Goal: Information Seeking & Learning: Learn about a topic

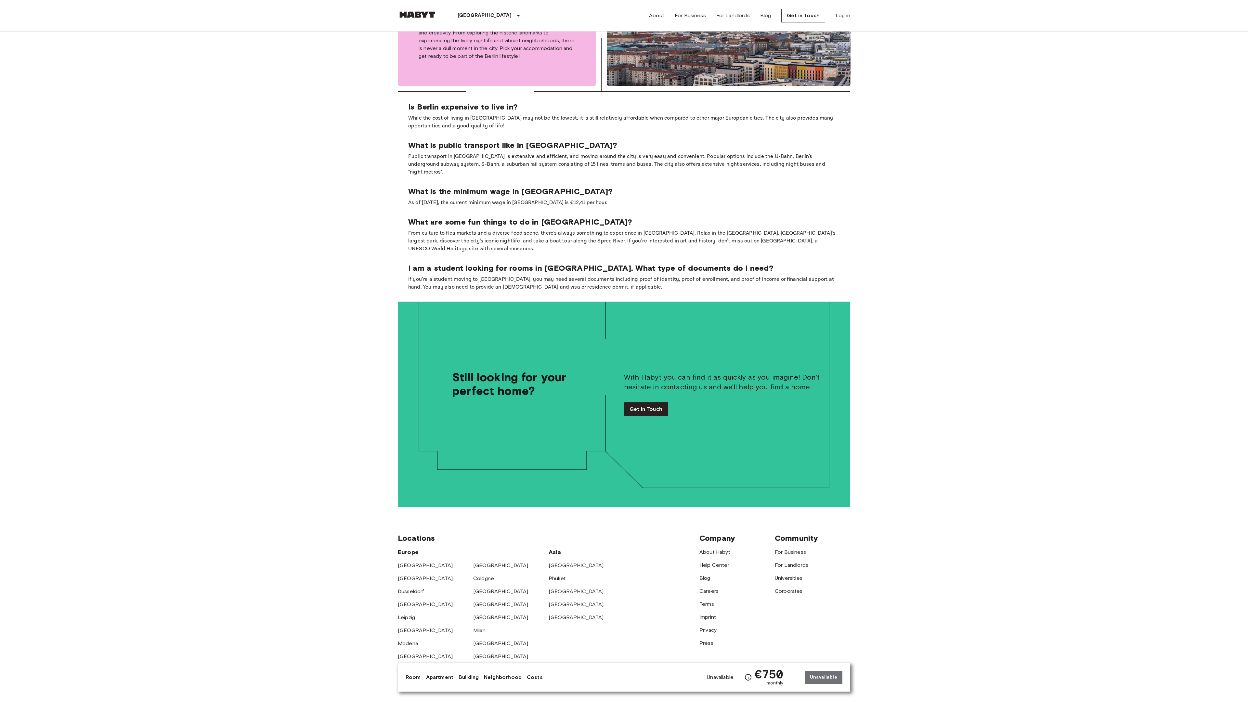
scroll to position [1383, 0]
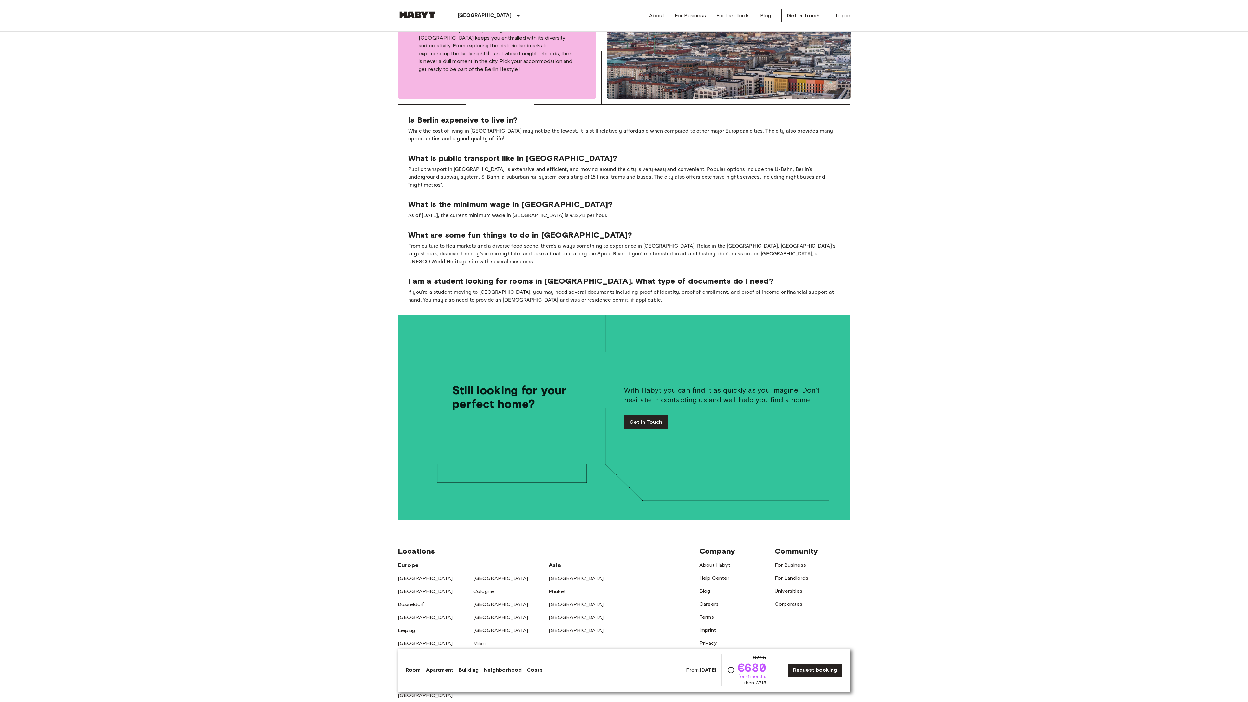
scroll to position [1396, 0]
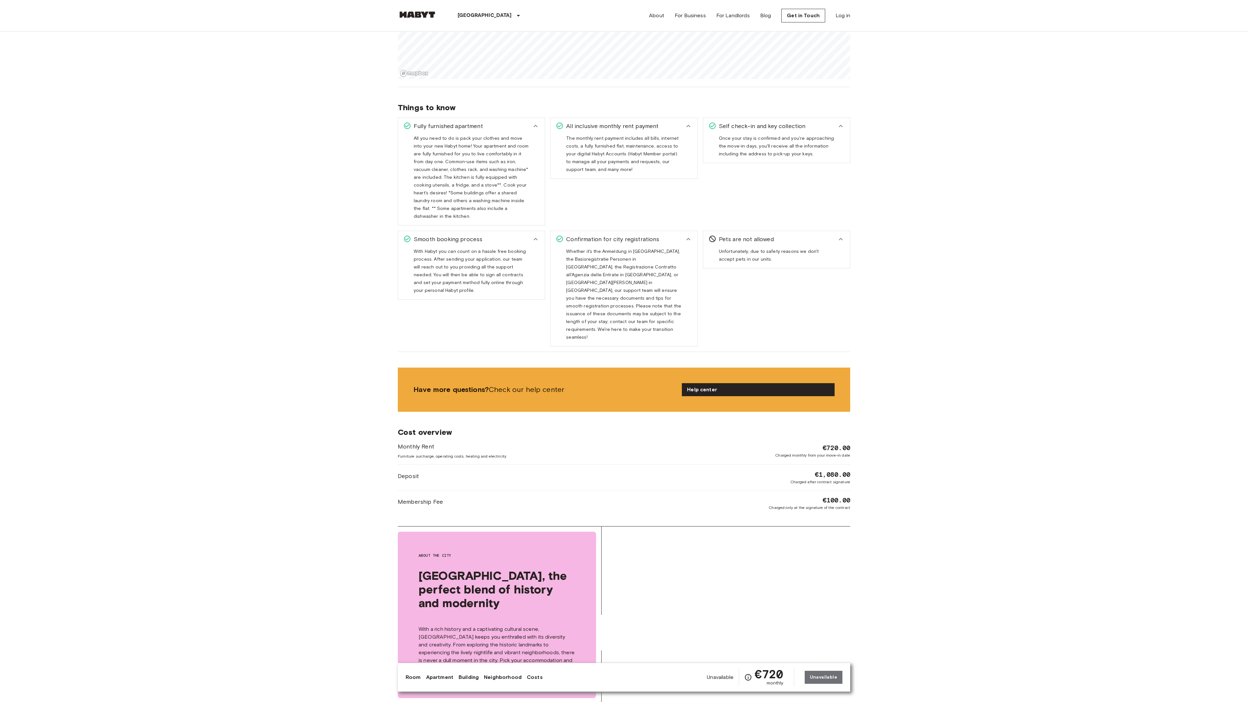
scroll to position [1338, 0]
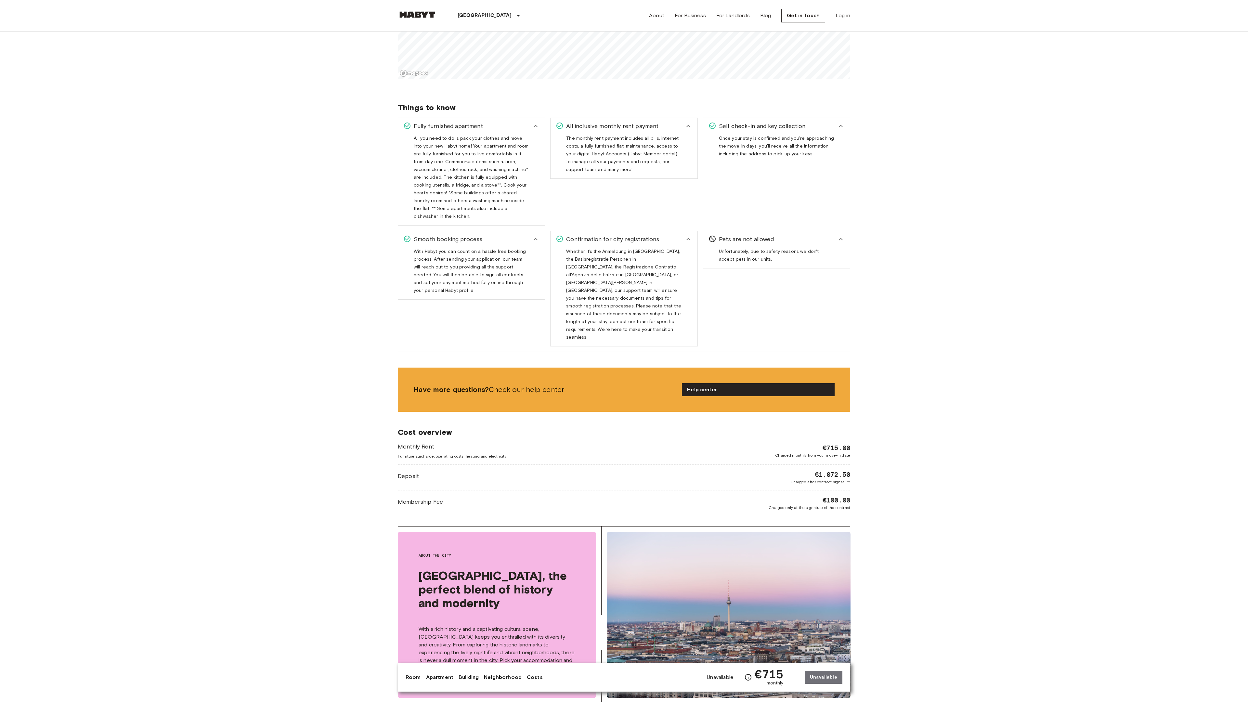
scroll to position [1338, 0]
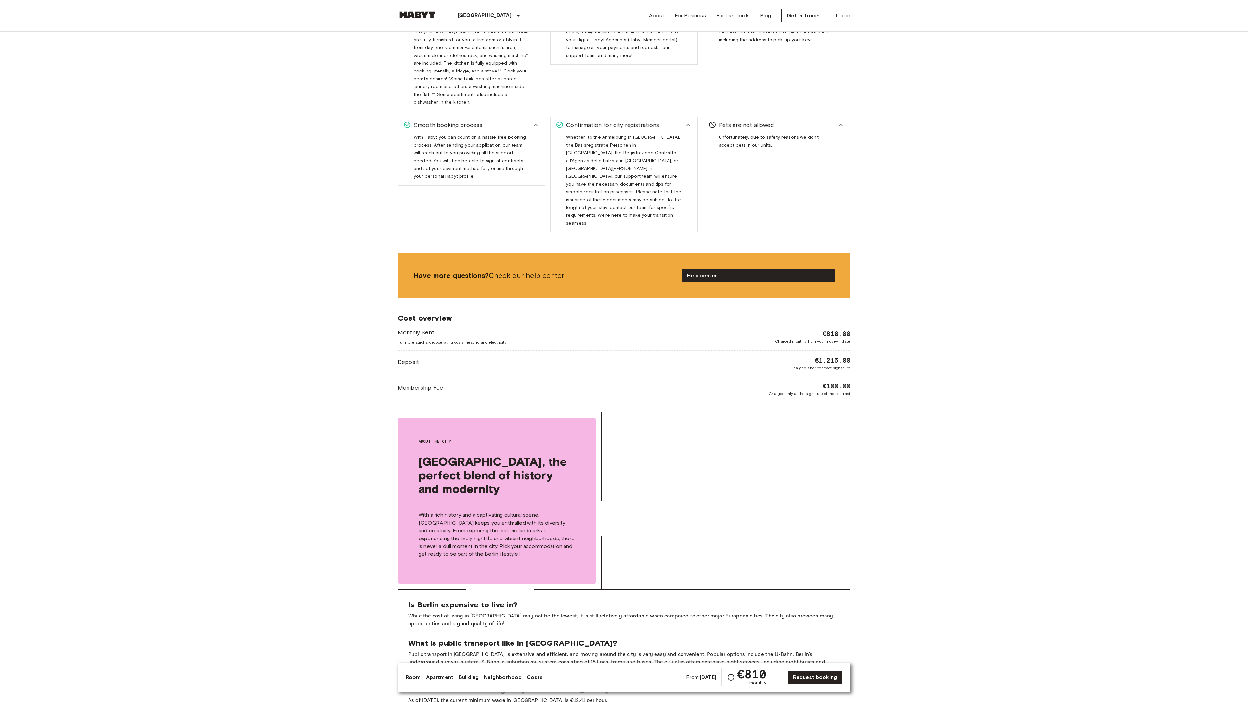
scroll to position [1224, 0]
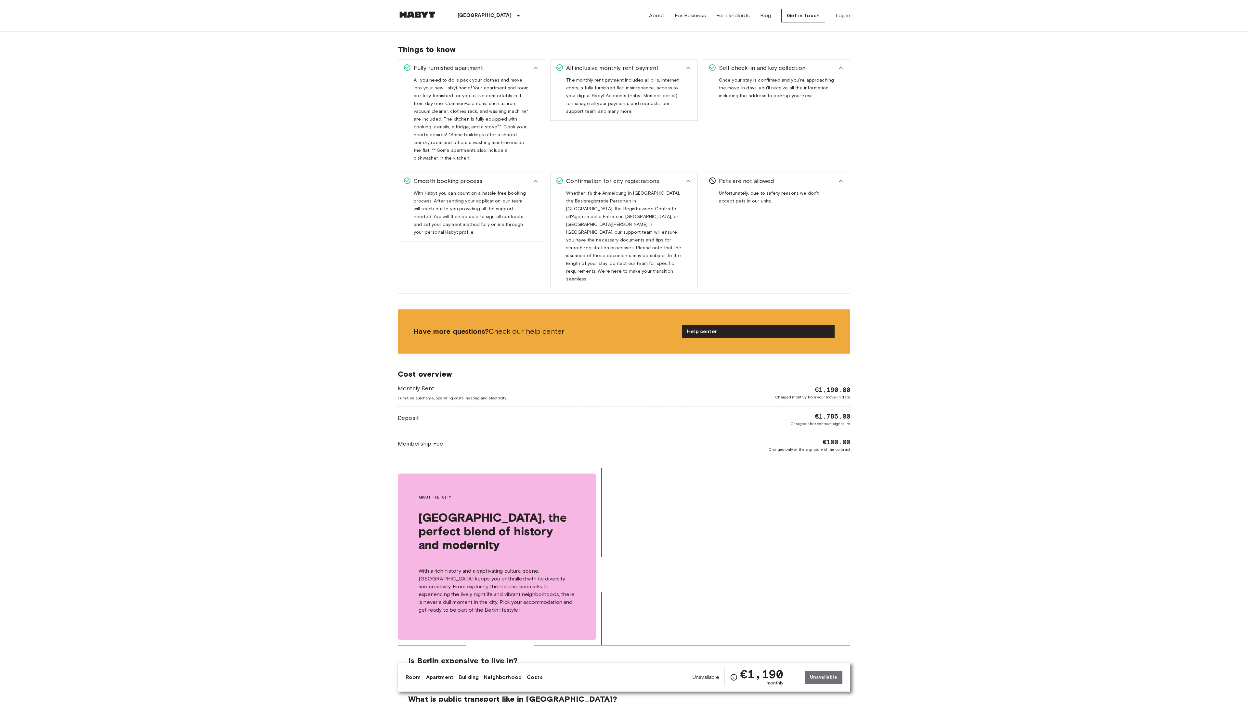
scroll to position [1280, 0]
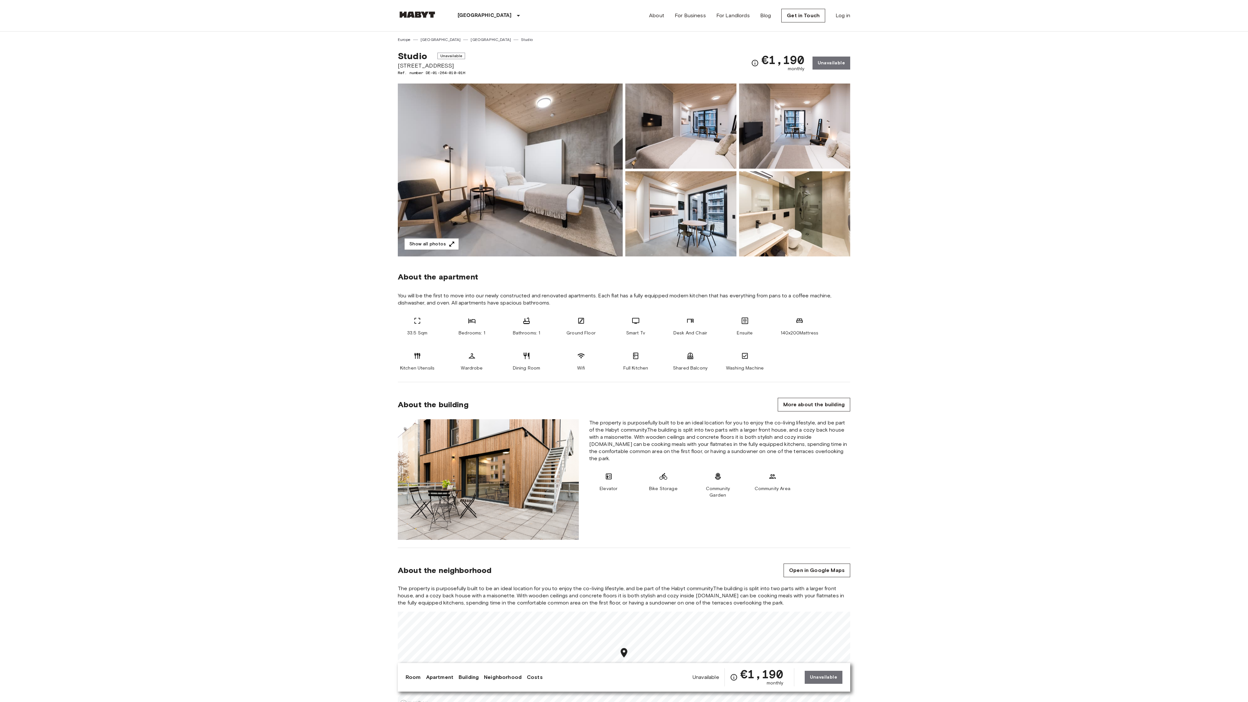
scroll to position [1280, 0]
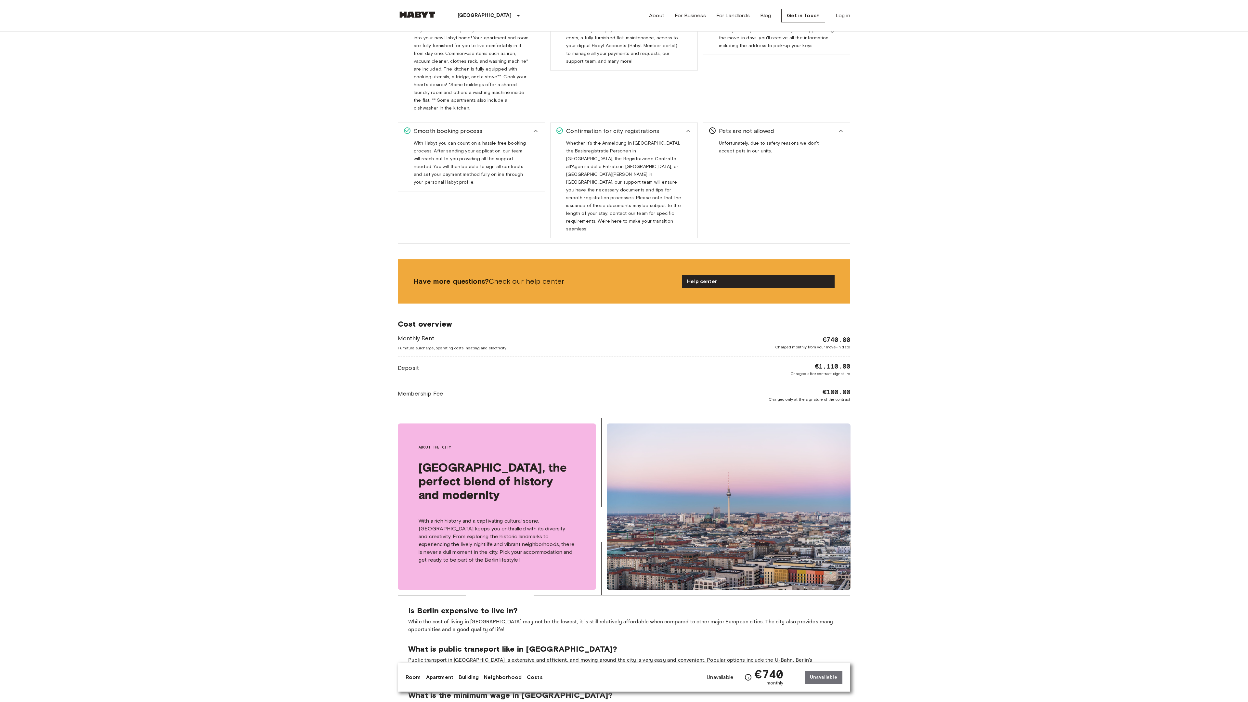
scroll to position [1230, 0]
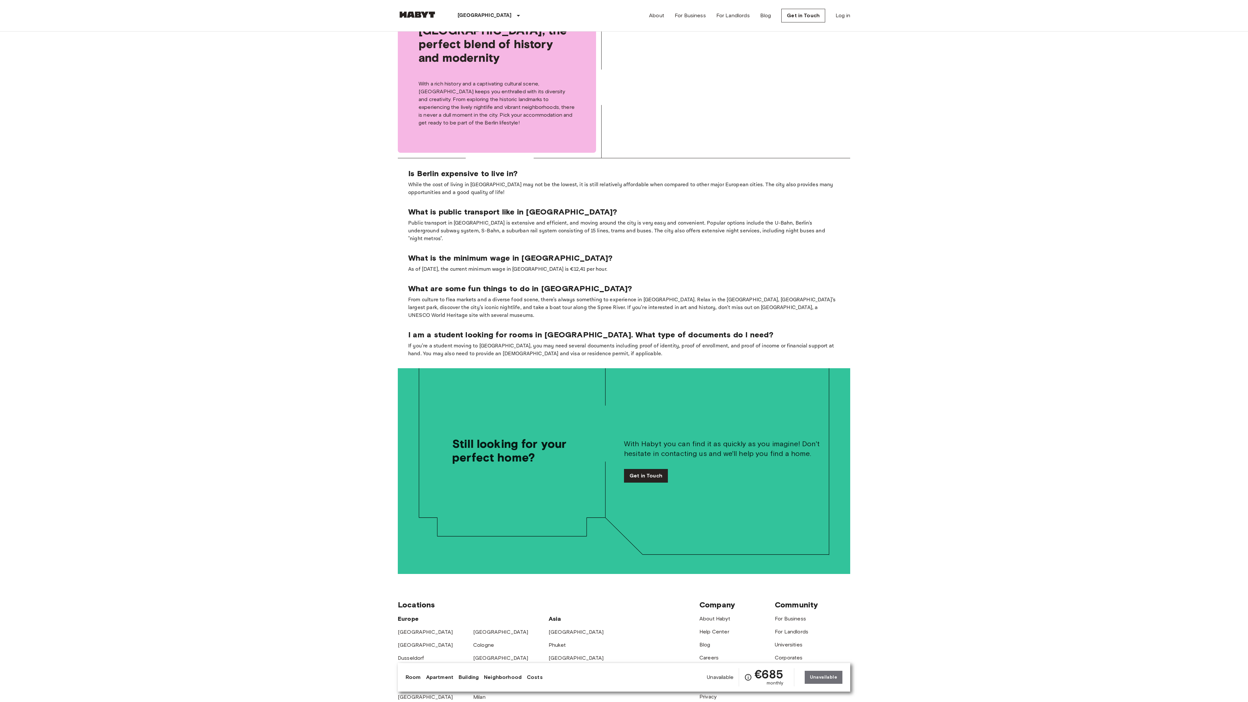
scroll to position [1449, 0]
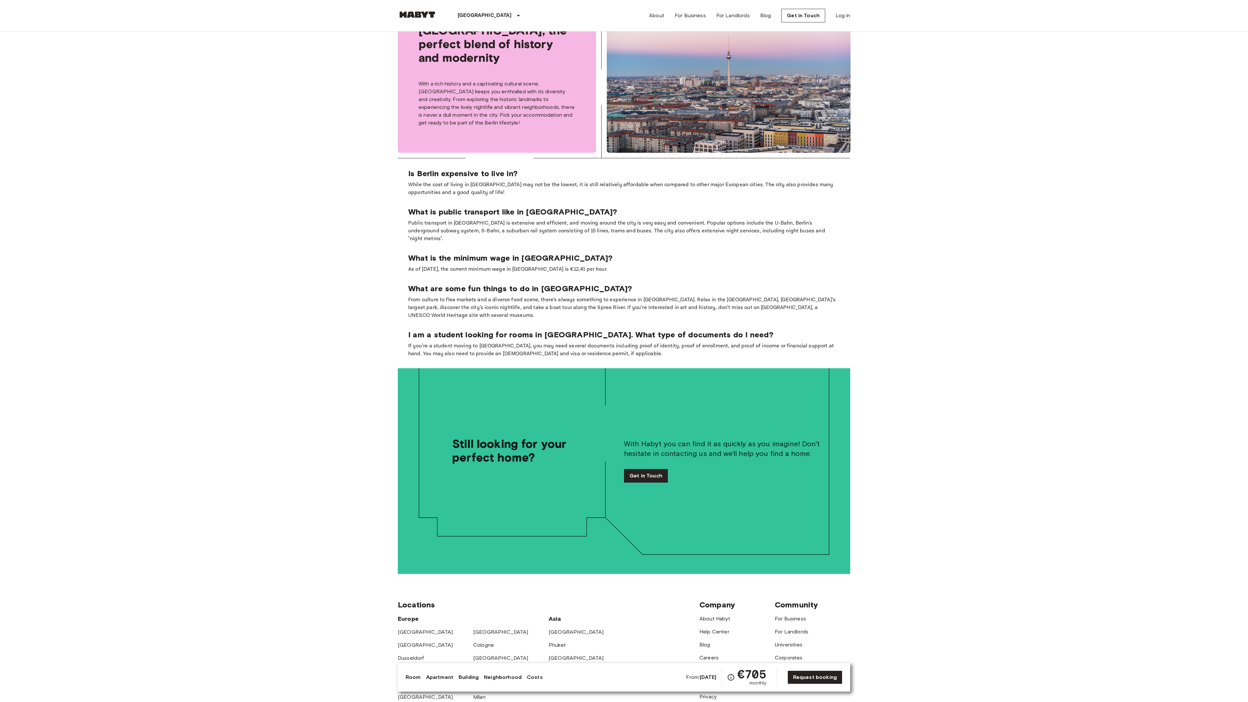
scroll to position [1449, 0]
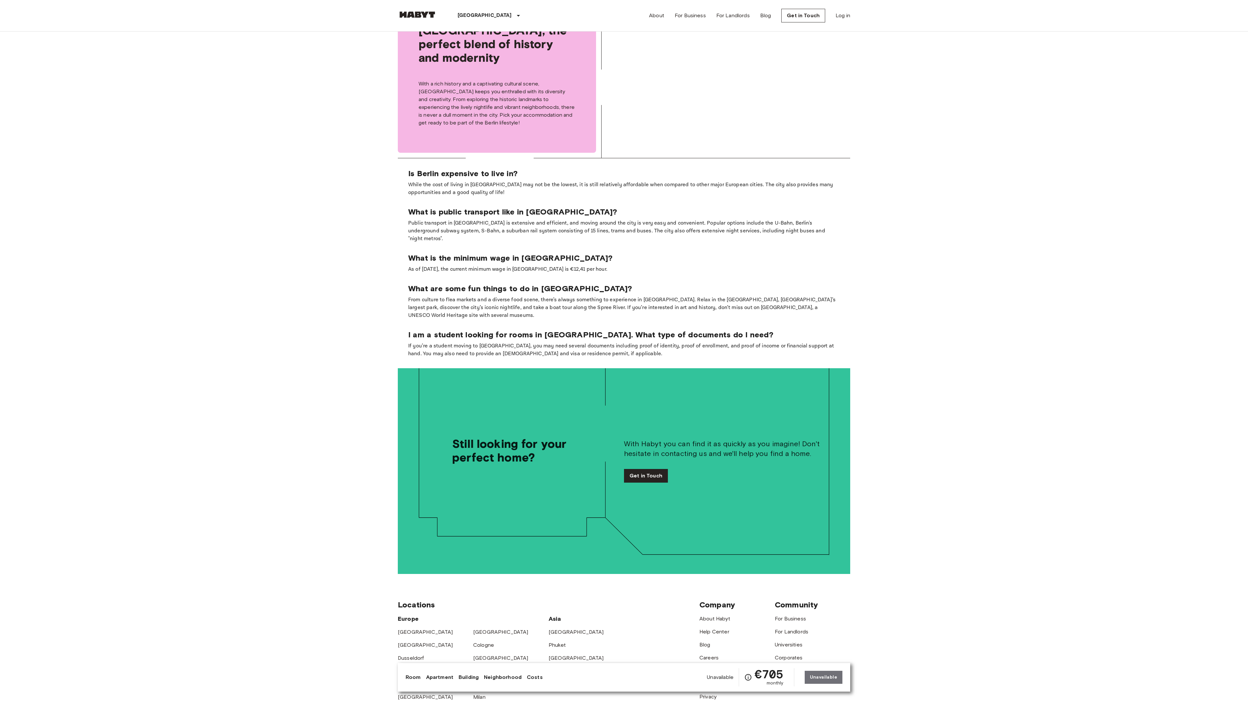
scroll to position [1449, 0]
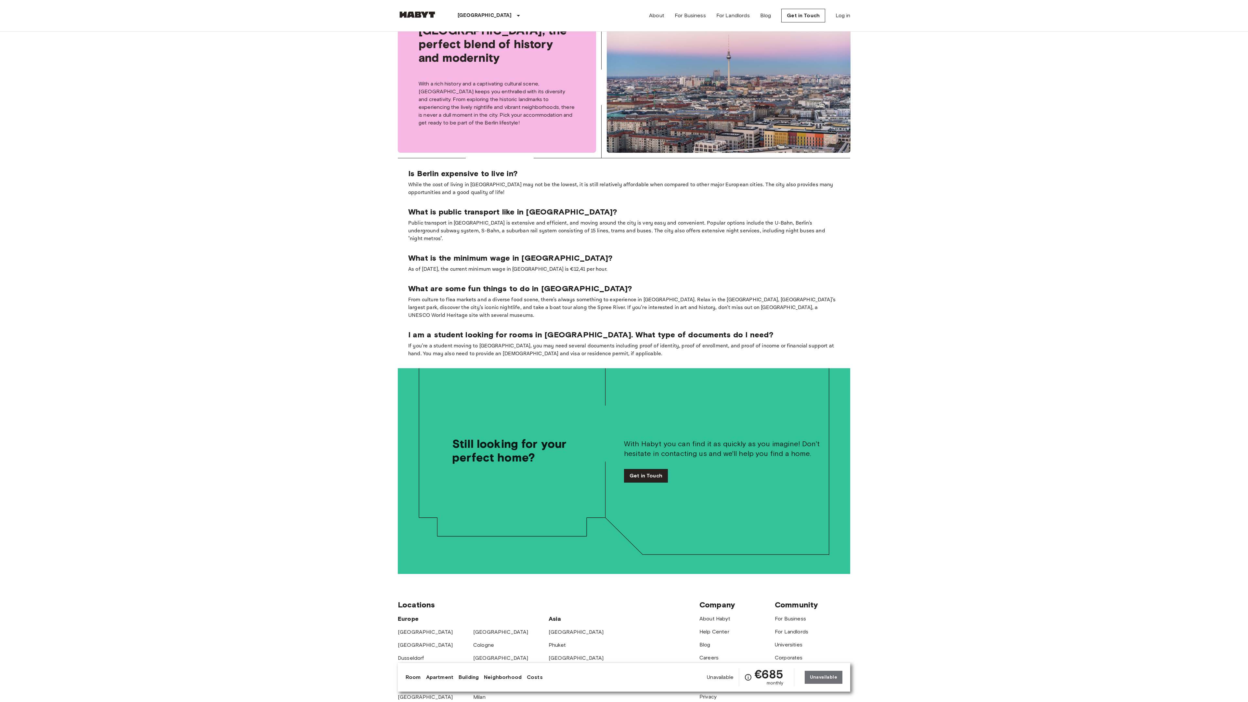
scroll to position [1449, 0]
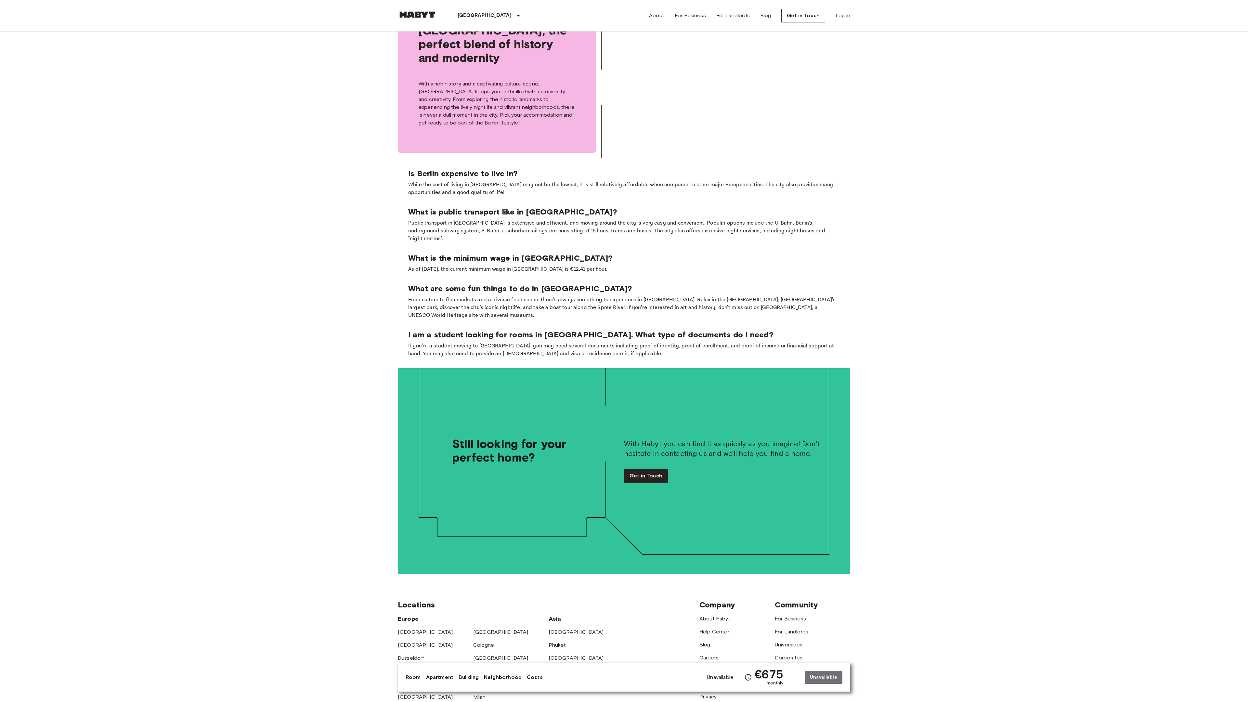
scroll to position [1449, 0]
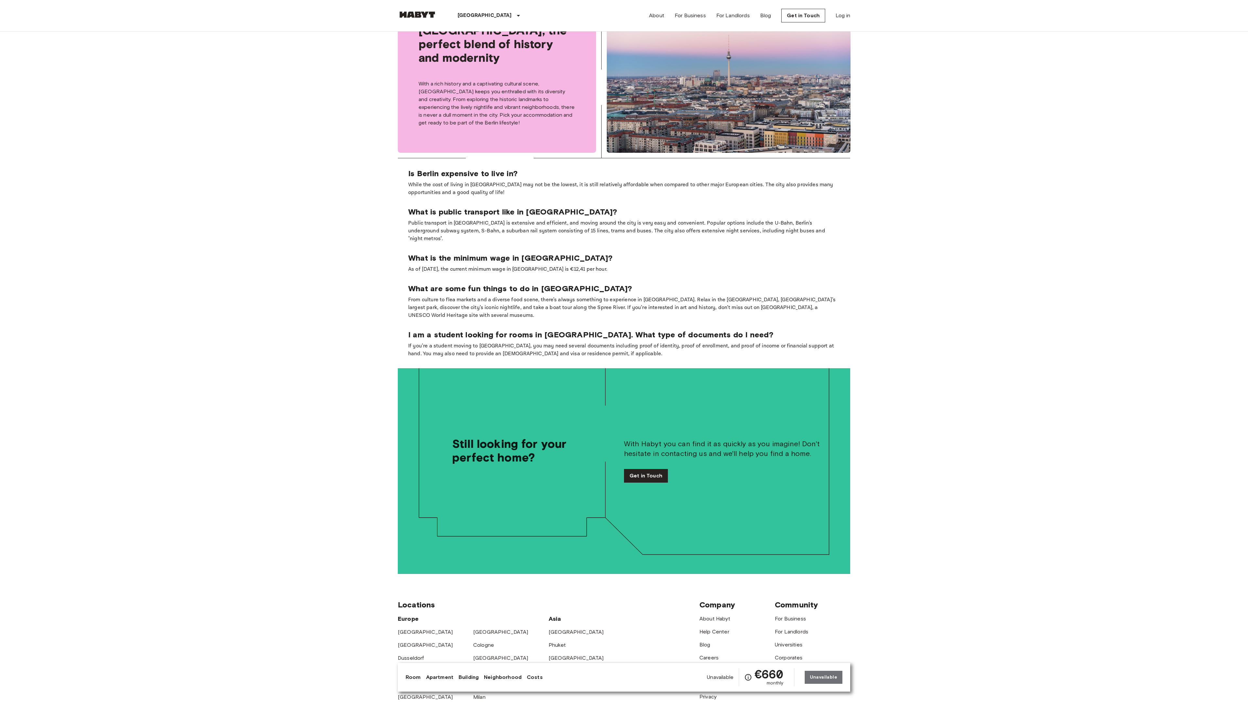
scroll to position [1449, 0]
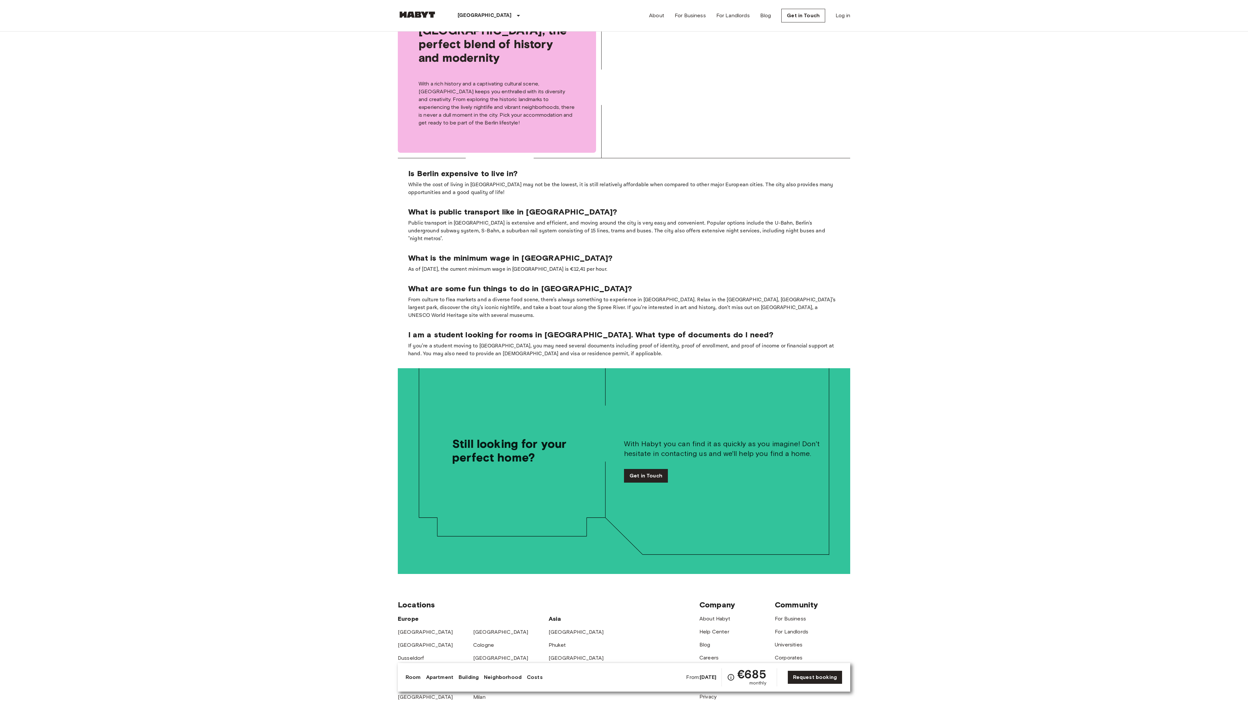
scroll to position [1449, 0]
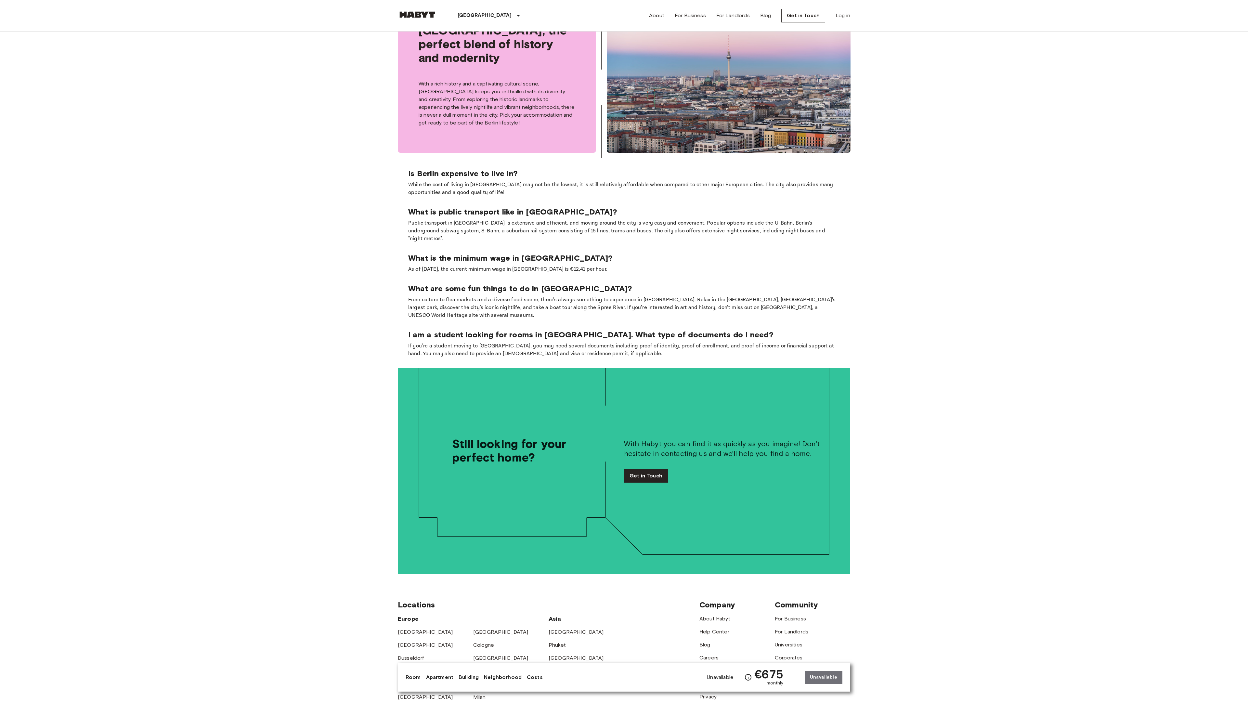
scroll to position [1449, 0]
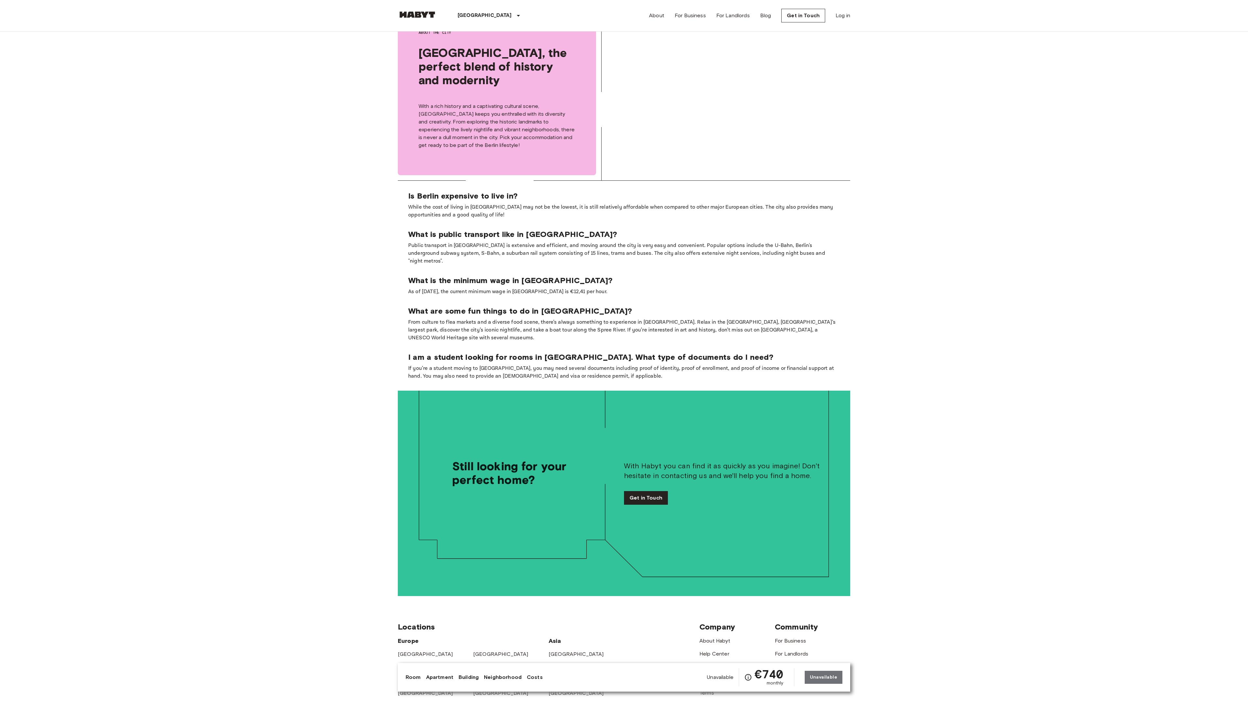
scroll to position [1472, 0]
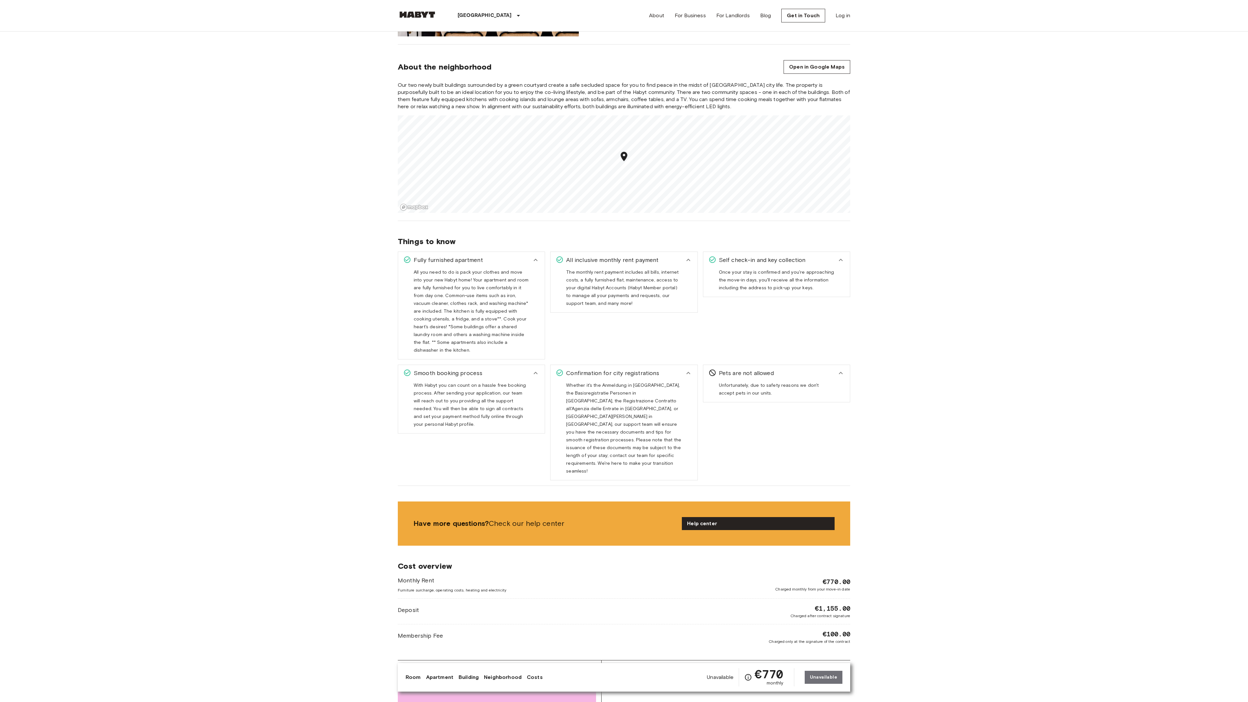
scroll to position [1345, 0]
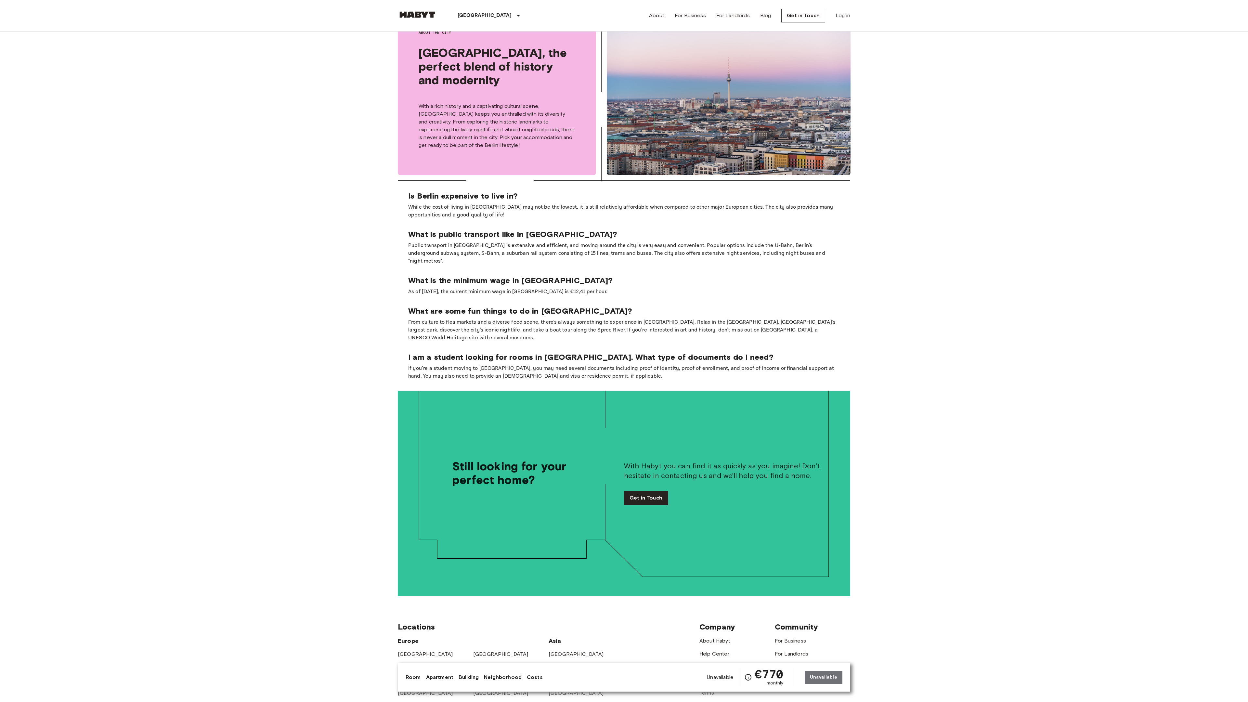
scroll to position [1472, 0]
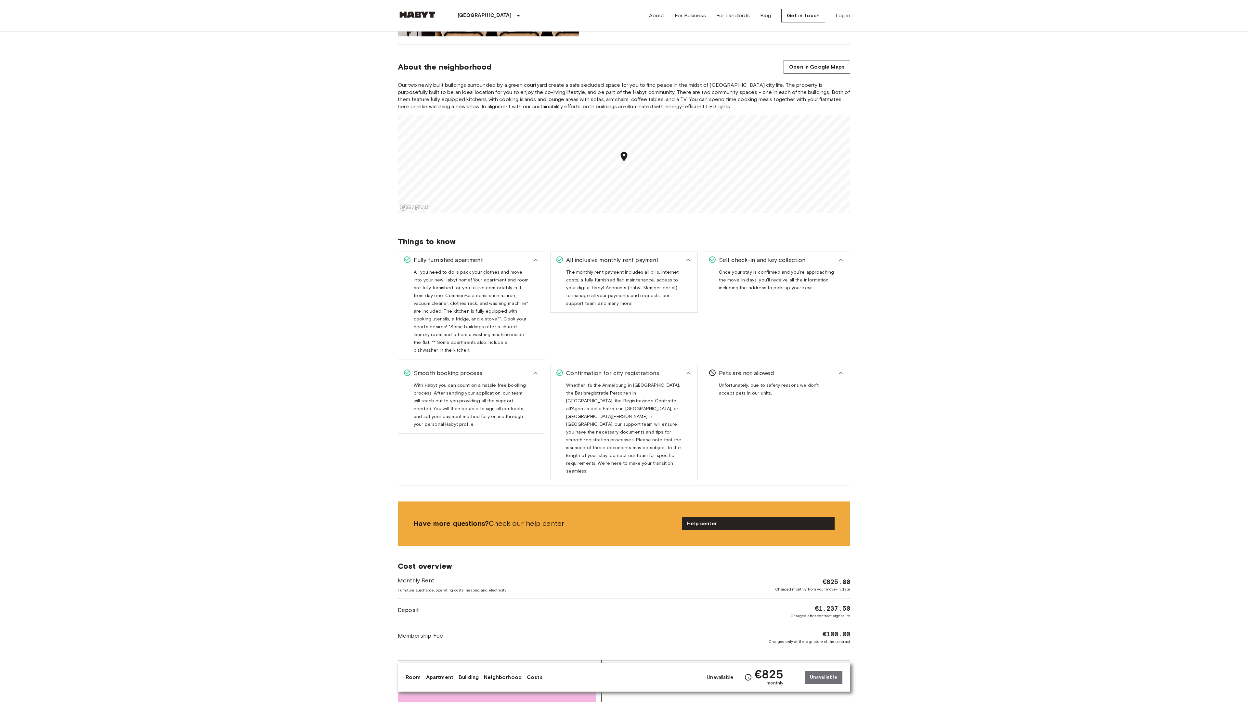
scroll to position [1345, 0]
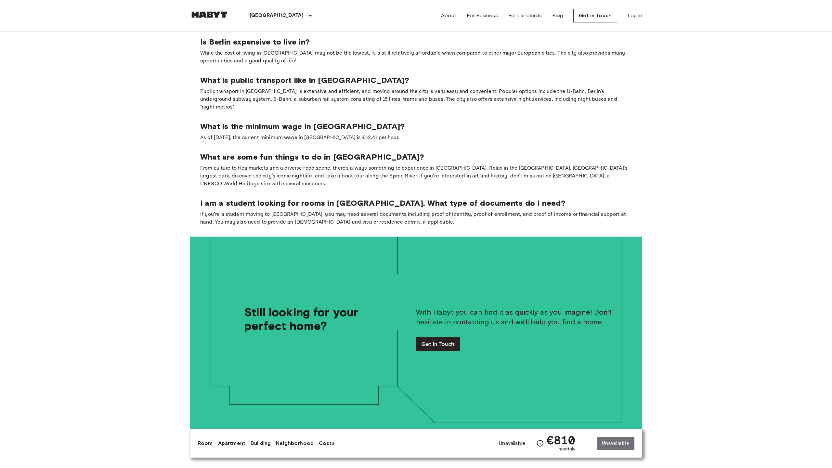
scroll to position [1493, 0]
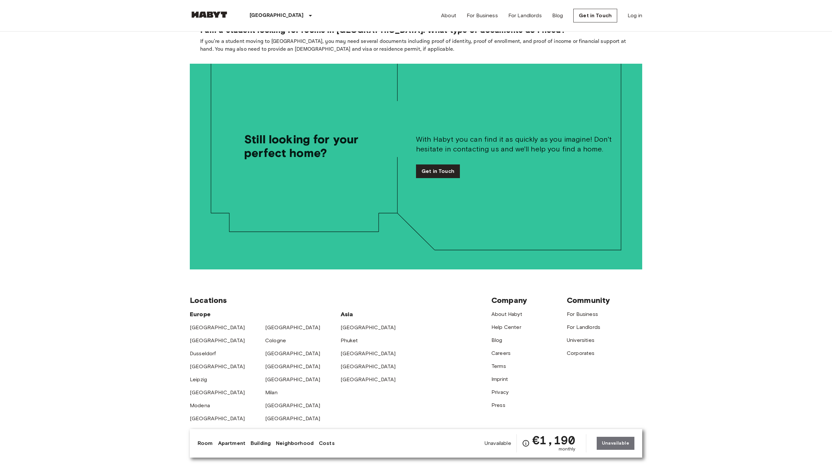
scroll to position [1334, 0]
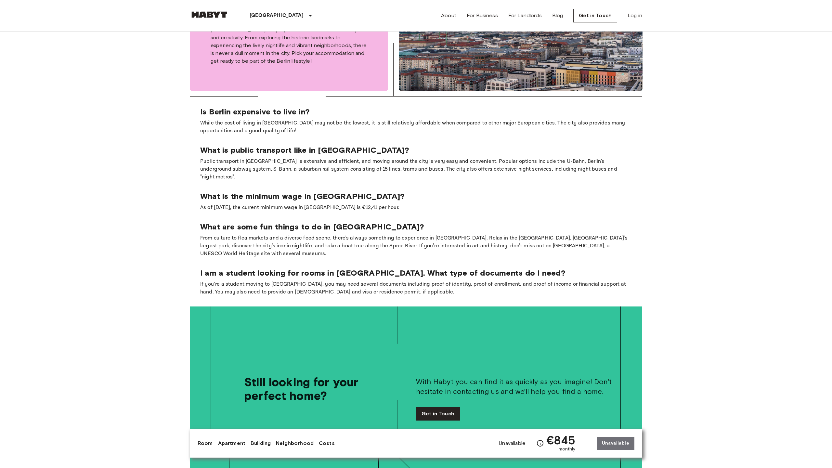
scroll to position [1569, 0]
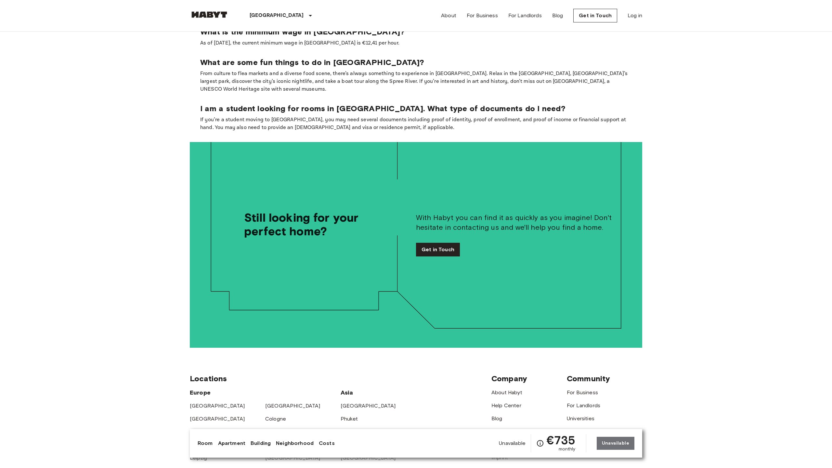
scroll to position [1412, 0]
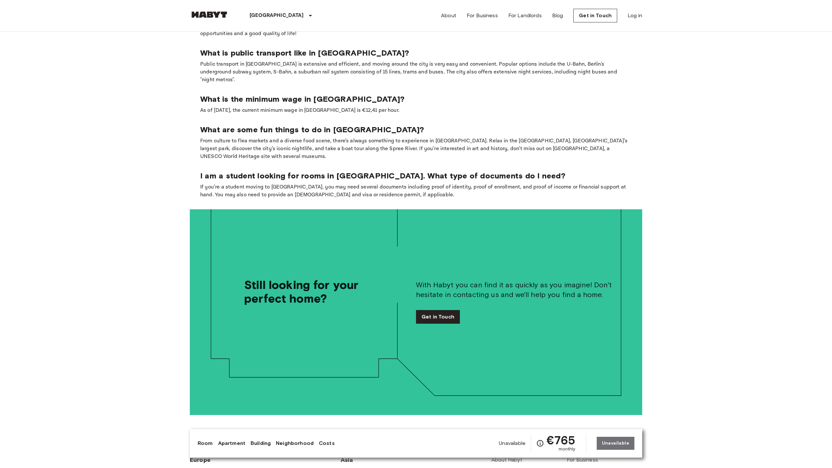
scroll to position [1479, 0]
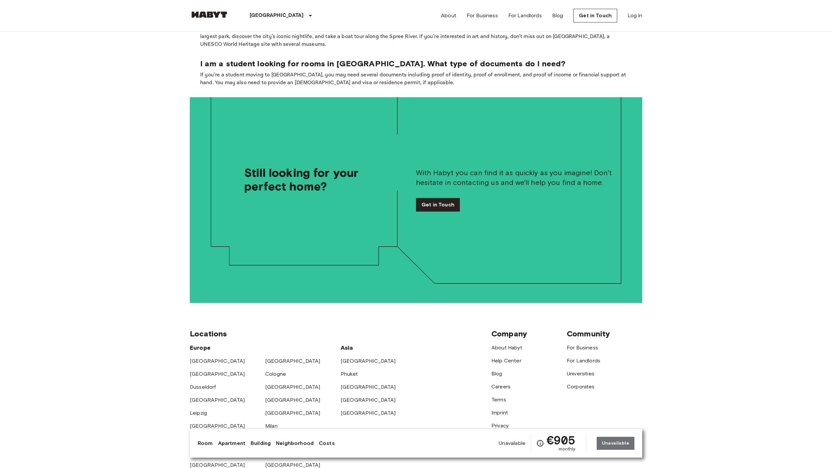
scroll to position [1367, 0]
